Goal: Find specific page/section: Find specific page/section

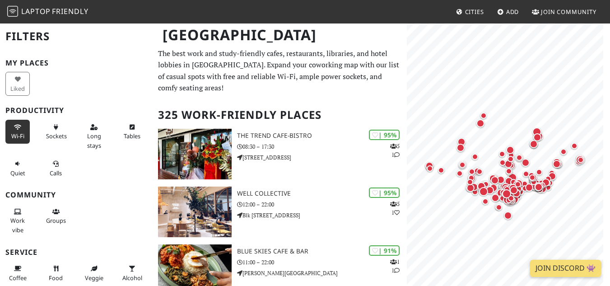
click at [19, 133] on span "Wi-Fi" at bounding box center [17, 136] width 13 height 8
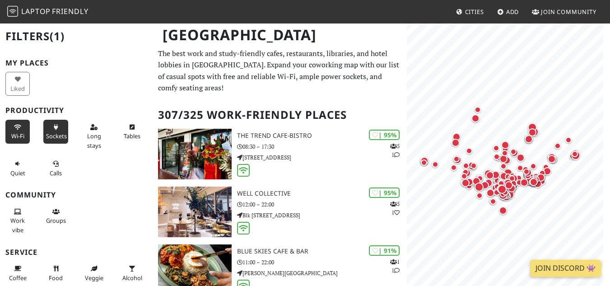
click at [50, 133] on span "Sockets" at bounding box center [56, 136] width 21 height 8
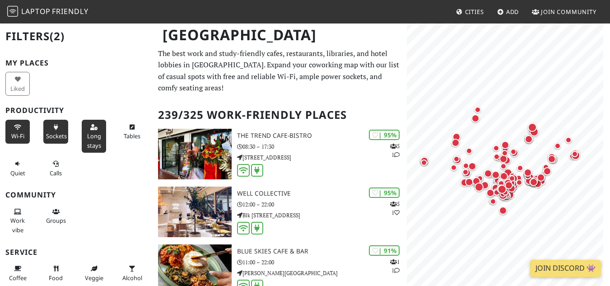
click at [85, 129] on button "Long stays" at bounding box center [94, 136] width 24 height 33
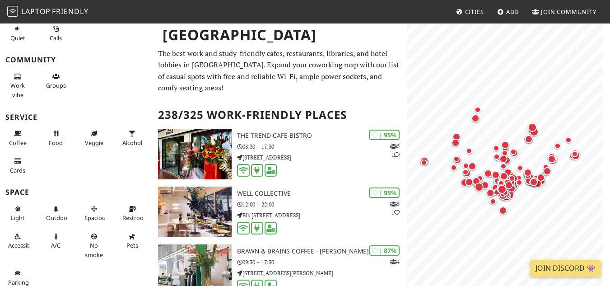
scroll to position [140, 0]
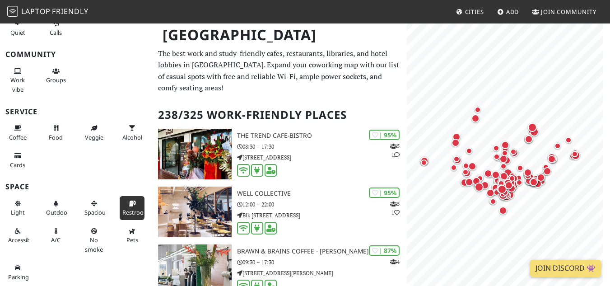
click at [123, 208] on span "Restroom" at bounding box center [135, 212] width 27 height 8
click at [57, 236] on span "A/C" at bounding box center [55, 240] width 9 height 8
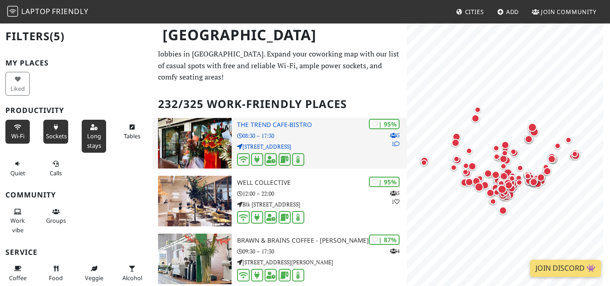
scroll to position [0, 0]
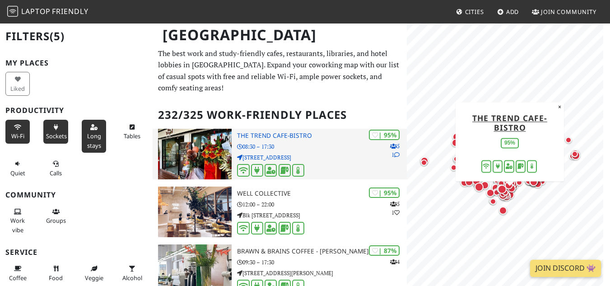
click at [365, 157] on p "531 Upper Cross St" at bounding box center [321, 157] width 169 height 9
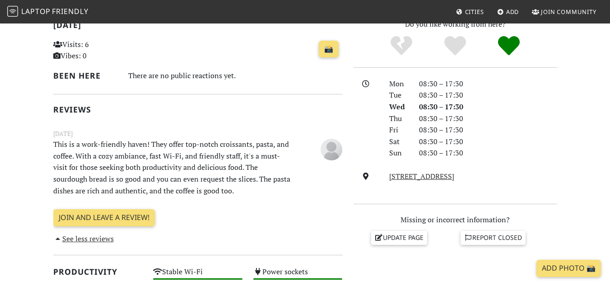
scroll to position [202, 0]
